Goal: Task Accomplishment & Management: Use online tool/utility

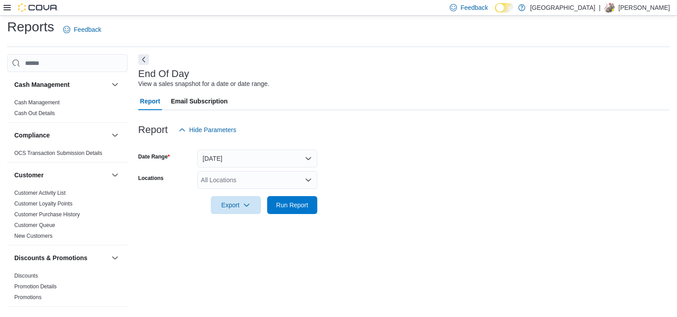
click at [238, 183] on div "All Locations" at bounding box center [257, 180] width 120 height 18
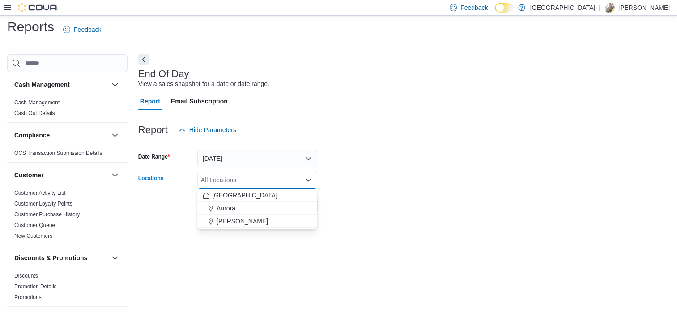
drag, startPoint x: 254, startPoint y: 224, endPoint x: 259, endPoint y: 262, distance: 38.3
click at [252, 226] on button "[PERSON_NAME]" at bounding box center [257, 221] width 120 height 13
click at [268, 276] on div "End Of Day View a sales snapshot for a date or date range. Report Email Subscri…" at bounding box center [403, 181] width 531 height 255
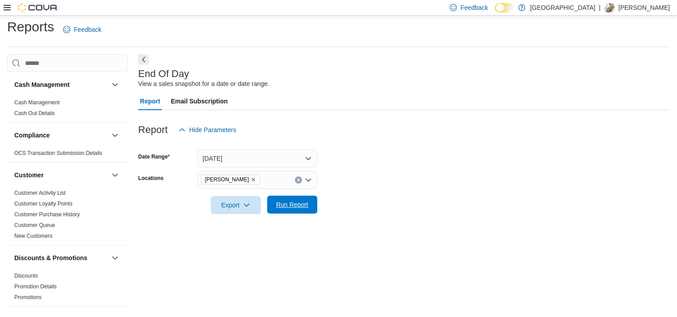
click at [306, 212] on span "Run Report" at bounding box center [291, 204] width 39 height 18
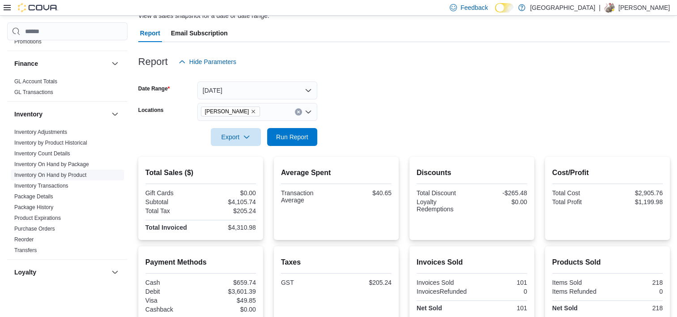
scroll to position [268, 0]
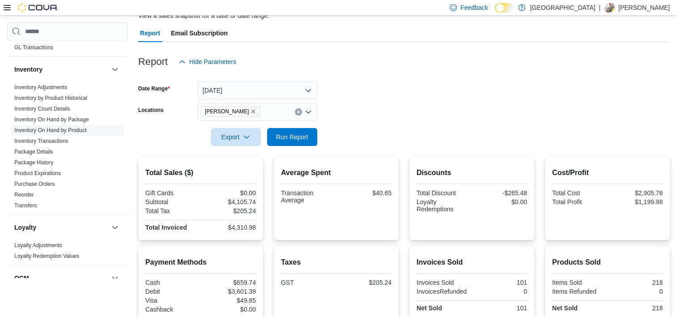
click at [71, 129] on link "Inventory On Hand by Product" at bounding box center [50, 130] width 72 height 6
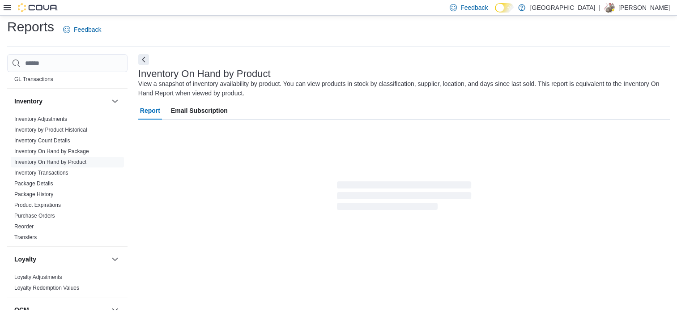
scroll to position [30, 0]
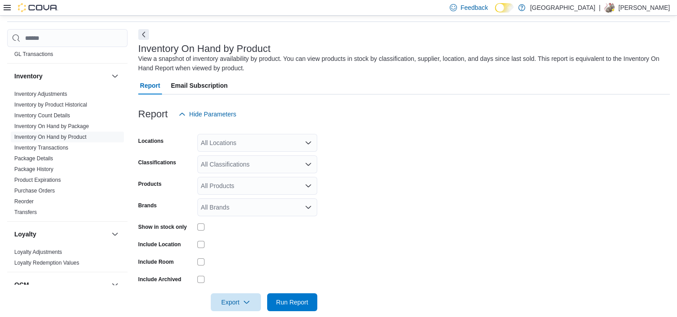
click at [249, 142] on div "All Locations" at bounding box center [257, 143] width 120 height 18
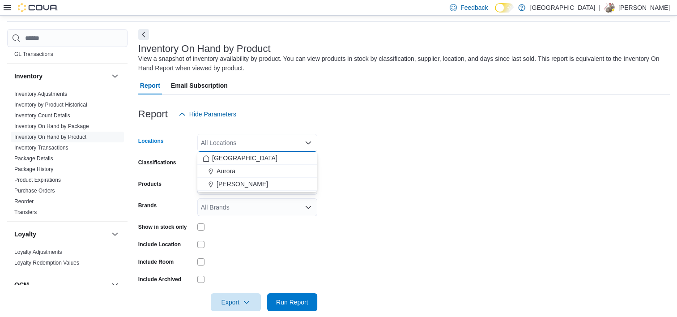
click at [226, 181] on span "[PERSON_NAME]" at bounding box center [241, 183] width 51 height 9
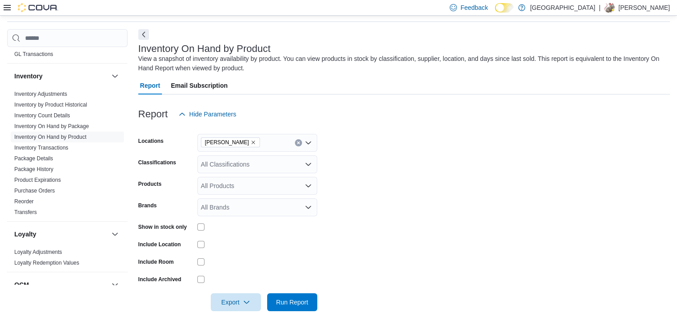
click at [376, 180] on form "Locations Aurora Cannabis Classifications All Classifications Products All Prod…" at bounding box center [403, 217] width 531 height 188
click at [261, 168] on div "All Classifications" at bounding box center [257, 164] width 120 height 18
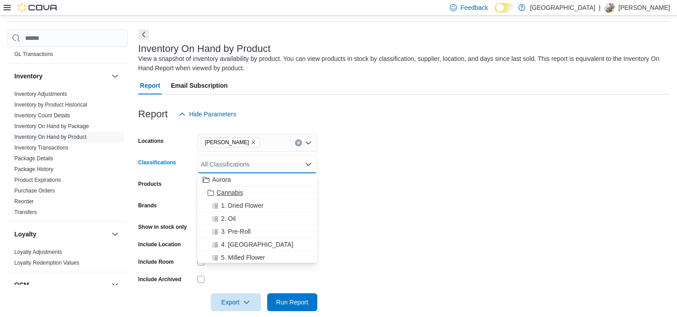
click at [229, 191] on span "Cannabis" at bounding box center [229, 192] width 26 height 9
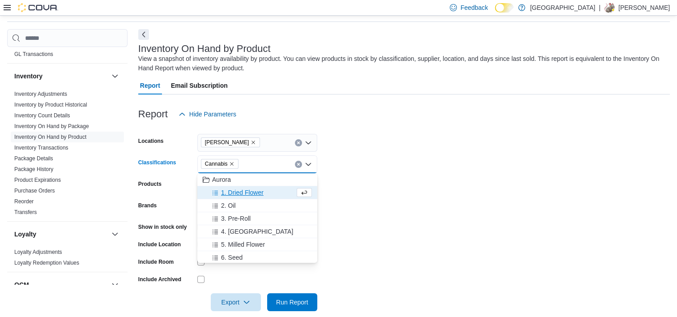
click at [411, 219] on form "Locations Aurora Cannabis Classifications Cannabis Combo box. Selected. Cannabi…" at bounding box center [403, 217] width 531 height 188
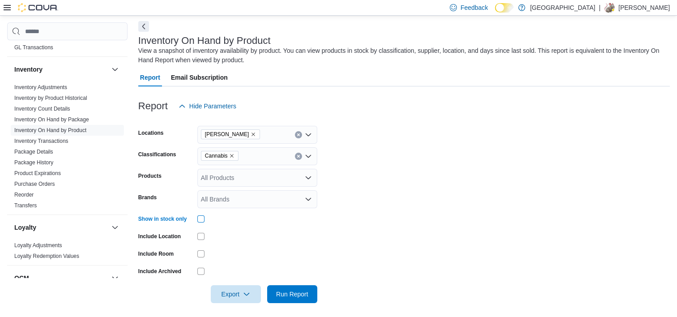
scroll to position [42, 0]
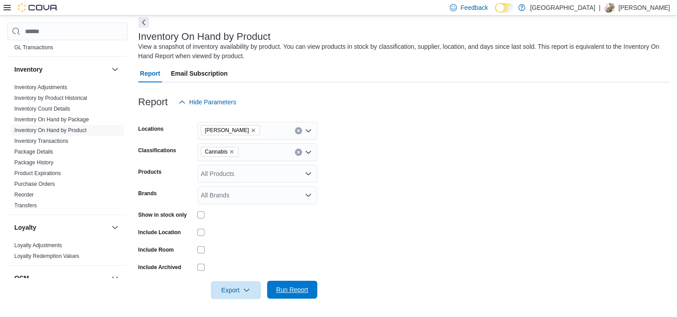
click at [300, 290] on span "Run Report" at bounding box center [292, 289] width 32 height 9
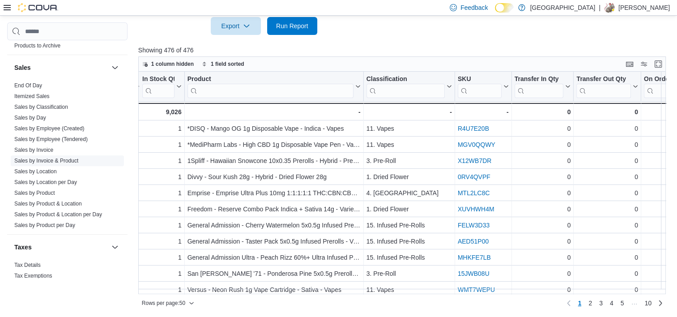
scroll to position [624, 0]
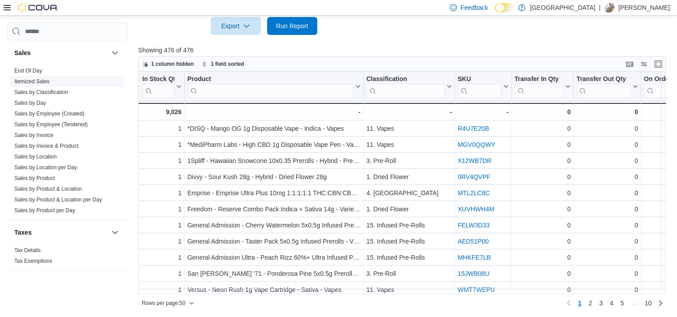
drag, startPoint x: 46, startPoint y: 123, endPoint x: 94, endPoint y: 116, distance: 48.3
click at [46, 123] on link "Sales by Employee (Tendered)" at bounding box center [50, 124] width 73 height 6
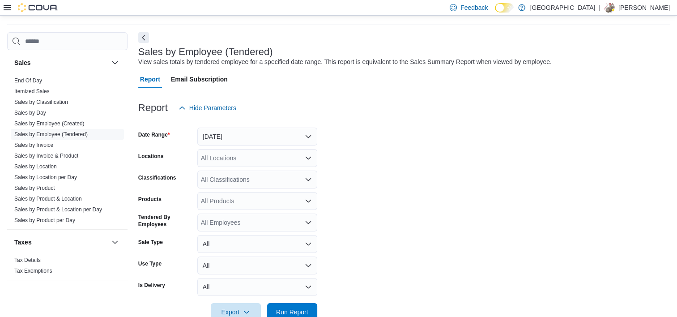
scroll to position [21, 0]
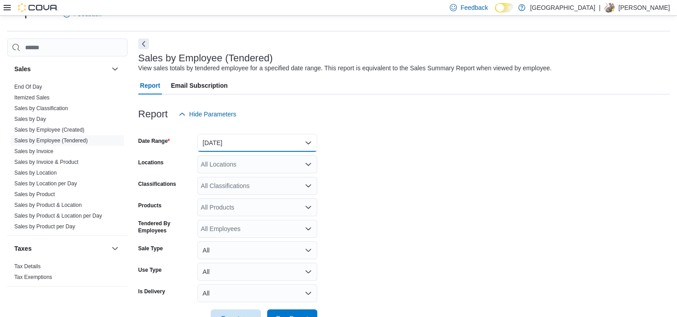
click at [267, 134] on button "[DATE]" at bounding box center [257, 143] width 120 height 18
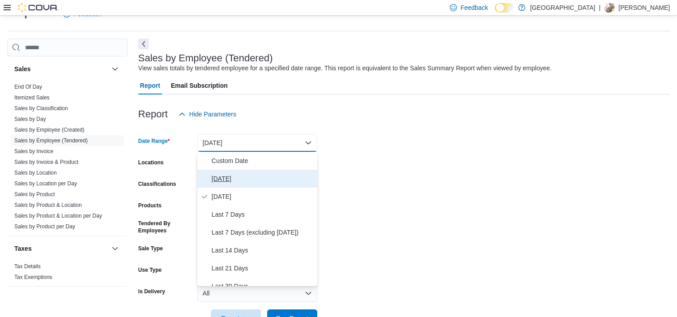
click at [233, 178] on span "[DATE]" at bounding box center [263, 178] width 102 height 11
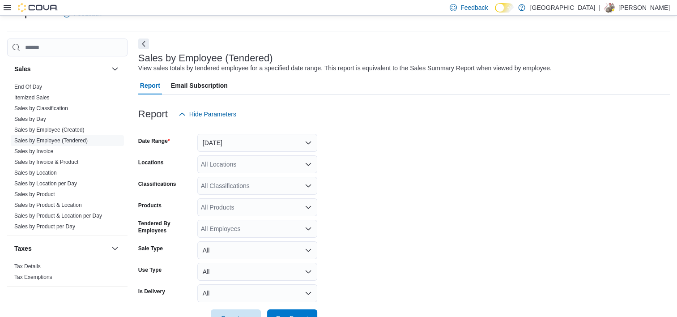
click at [361, 179] on form "Date Range [DATE] Locations All Locations Classifications All Classifications P…" at bounding box center [403, 225] width 531 height 204
click at [284, 163] on div "All Locations" at bounding box center [257, 164] width 120 height 18
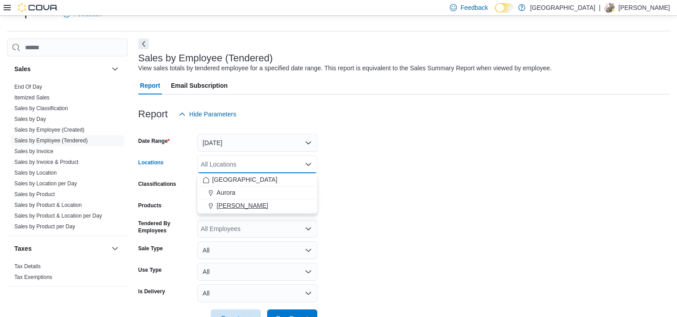
click at [236, 205] on span "[PERSON_NAME]" at bounding box center [241, 205] width 51 height 9
click at [375, 215] on form "Date Range [DATE] Locations [GEOGRAPHIC_DATA] [GEOGRAPHIC_DATA] Combo box. Sele…" at bounding box center [403, 225] width 531 height 204
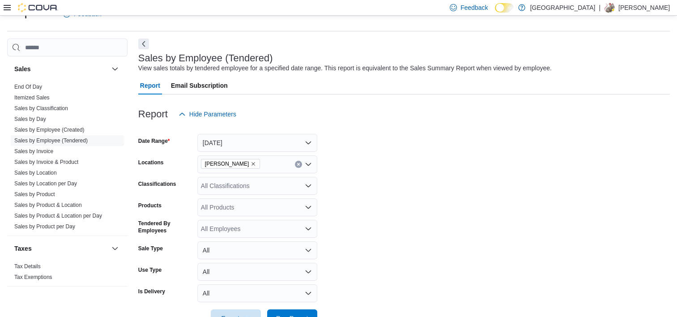
click at [272, 180] on div "All Classifications" at bounding box center [257, 186] width 120 height 18
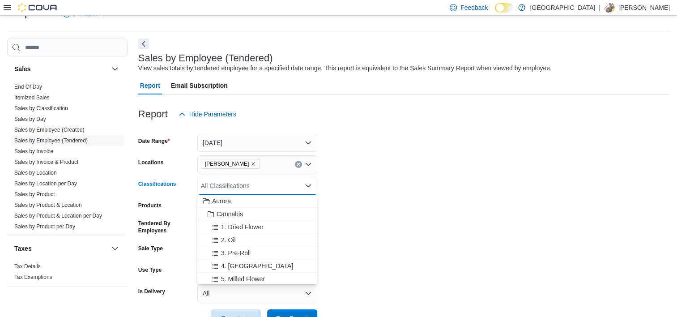
click at [241, 210] on span "Cannabis" at bounding box center [229, 213] width 26 height 9
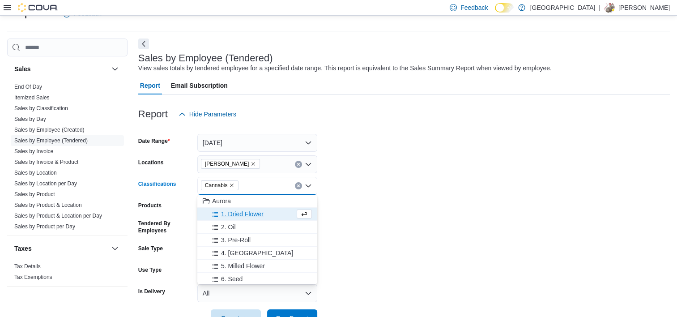
click at [464, 234] on form "Date Range [DATE] Locations [GEOGRAPHIC_DATA] Cannabis Classifications Cannabis…" at bounding box center [403, 225] width 531 height 204
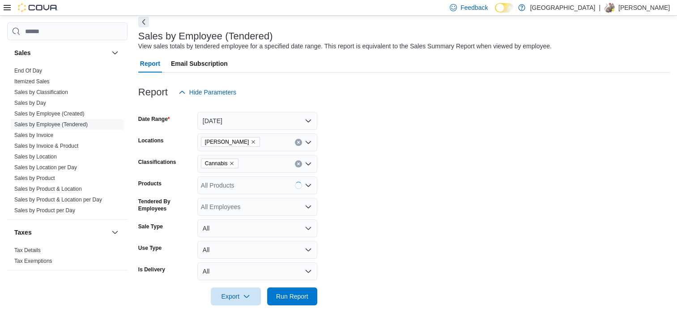
scroll to position [49, 0]
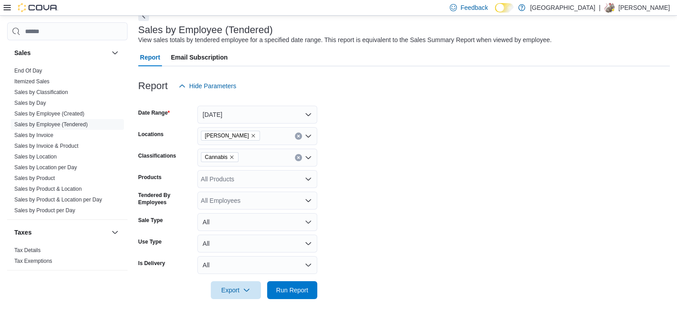
click at [294, 199] on div "All Employees" at bounding box center [257, 200] width 120 height 18
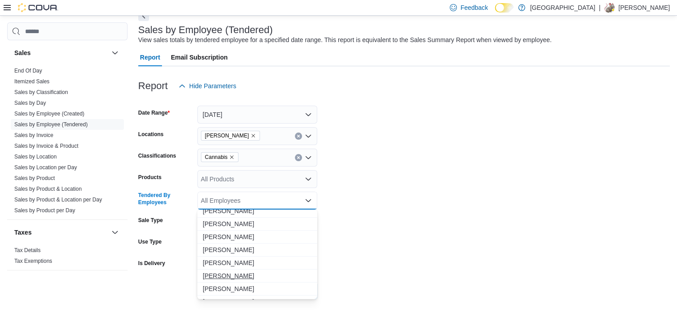
scroll to position [581, 0]
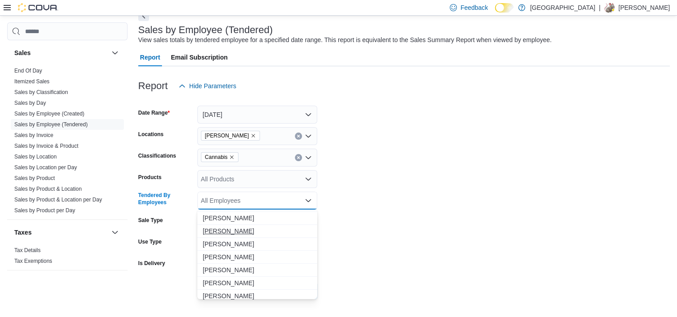
click at [232, 228] on span "[PERSON_NAME]" at bounding box center [257, 230] width 109 height 9
click at [365, 247] on form "Date Range [DATE] Locations [GEOGRAPHIC_DATA] Cannabis Classifications Cannabis…" at bounding box center [403, 197] width 531 height 204
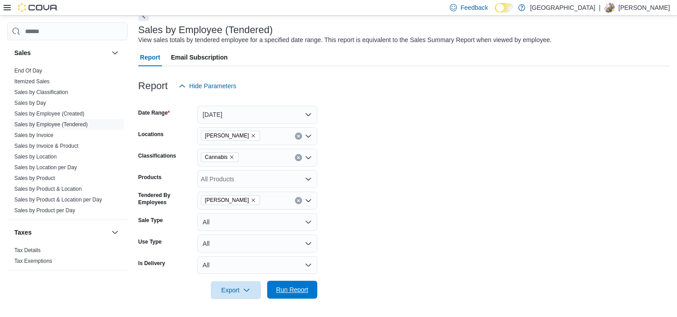
click at [293, 293] on span "Run Report" at bounding box center [292, 289] width 32 height 9
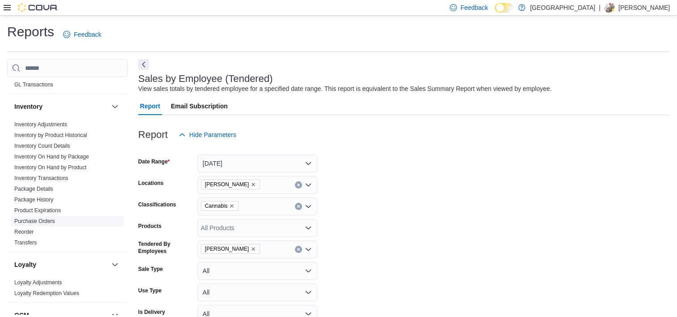
scroll to position [268, 0]
click at [68, 164] on link "Inventory On Hand by Product" at bounding box center [50, 167] width 72 height 6
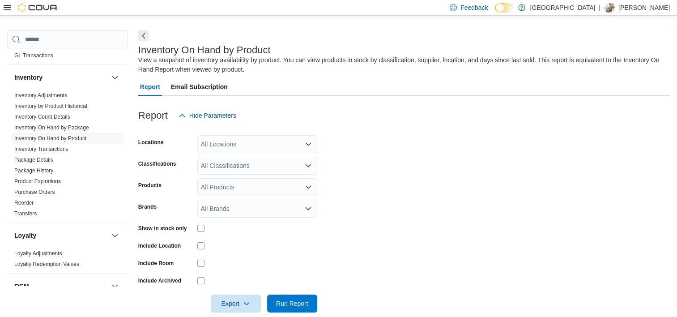
scroll to position [30, 0]
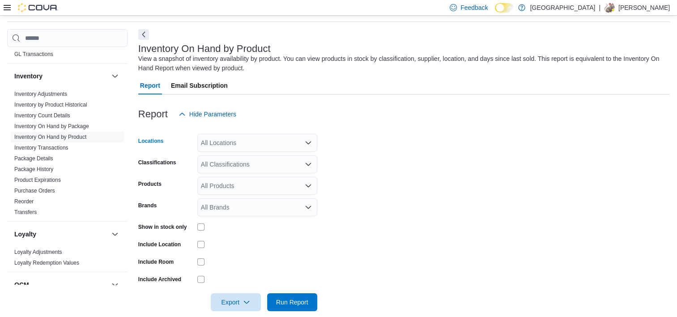
click at [280, 147] on div "All Locations" at bounding box center [257, 143] width 120 height 18
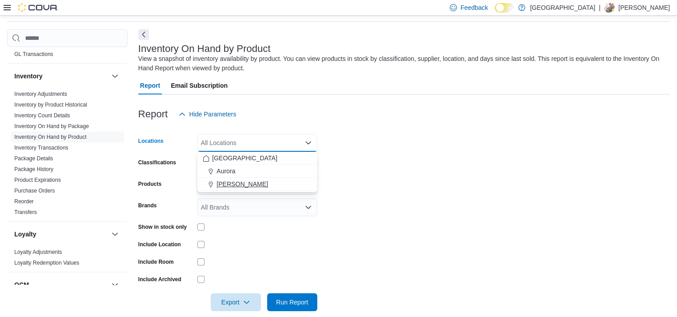
click at [242, 184] on span "[PERSON_NAME]" at bounding box center [241, 183] width 51 height 9
click at [411, 183] on form "Locations [GEOGRAPHIC_DATA] Cannabis Combo box. Selected. Aurora Cannabis. Pres…" at bounding box center [403, 217] width 531 height 188
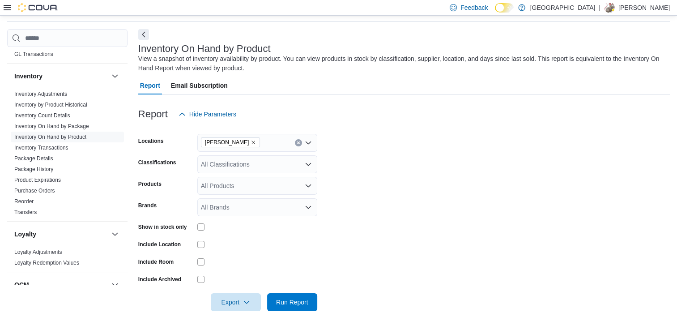
click at [242, 166] on div "All Classifications" at bounding box center [257, 164] width 120 height 18
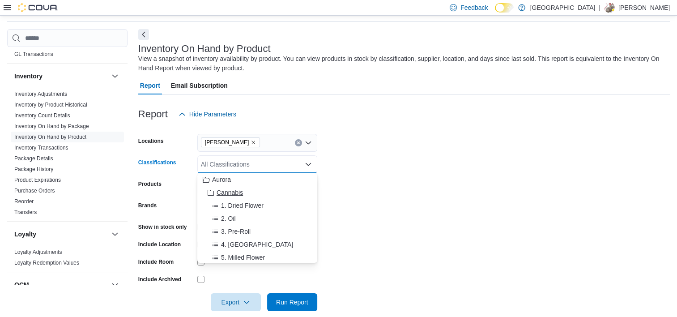
click at [233, 192] on span "Cannabis" at bounding box center [229, 192] width 26 height 9
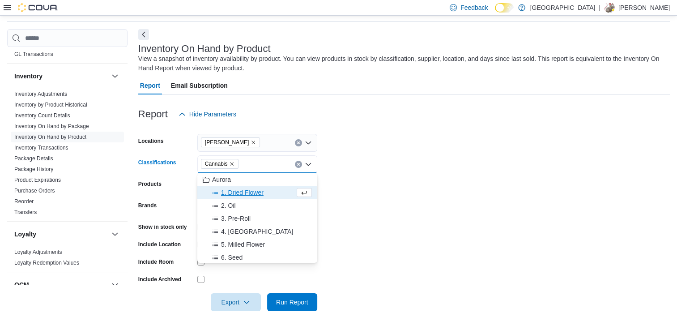
drag, startPoint x: 475, startPoint y: 176, endPoint x: 413, endPoint y: 187, distance: 62.7
click at [464, 178] on form "Locations Aurora Cannabis Classifications Cannabis Combo box. Selected. Cannabi…" at bounding box center [403, 217] width 531 height 188
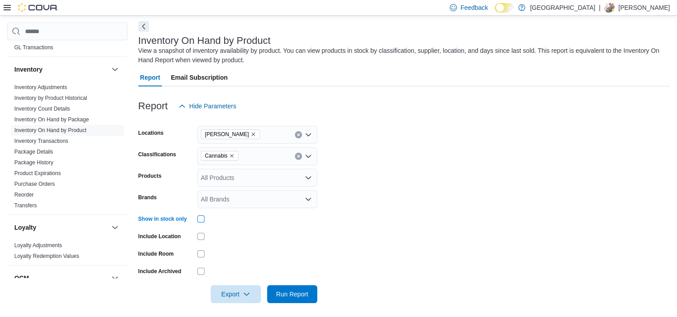
scroll to position [42, 0]
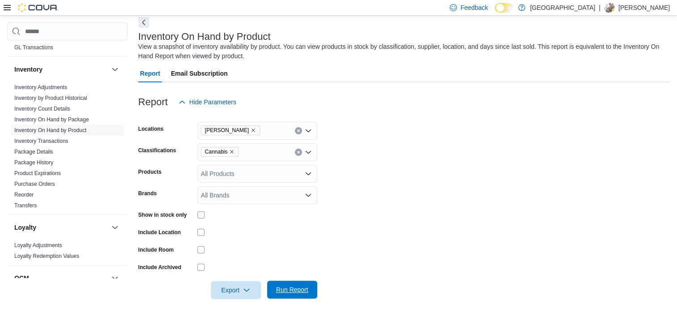
click at [274, 286] on span "Run Report" at bounding box center [291, 289] width 39 height 18
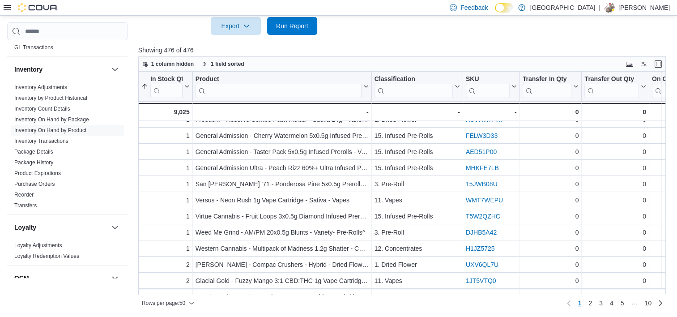
scroll to position [45, 0]
